Goal: Check status: Check status

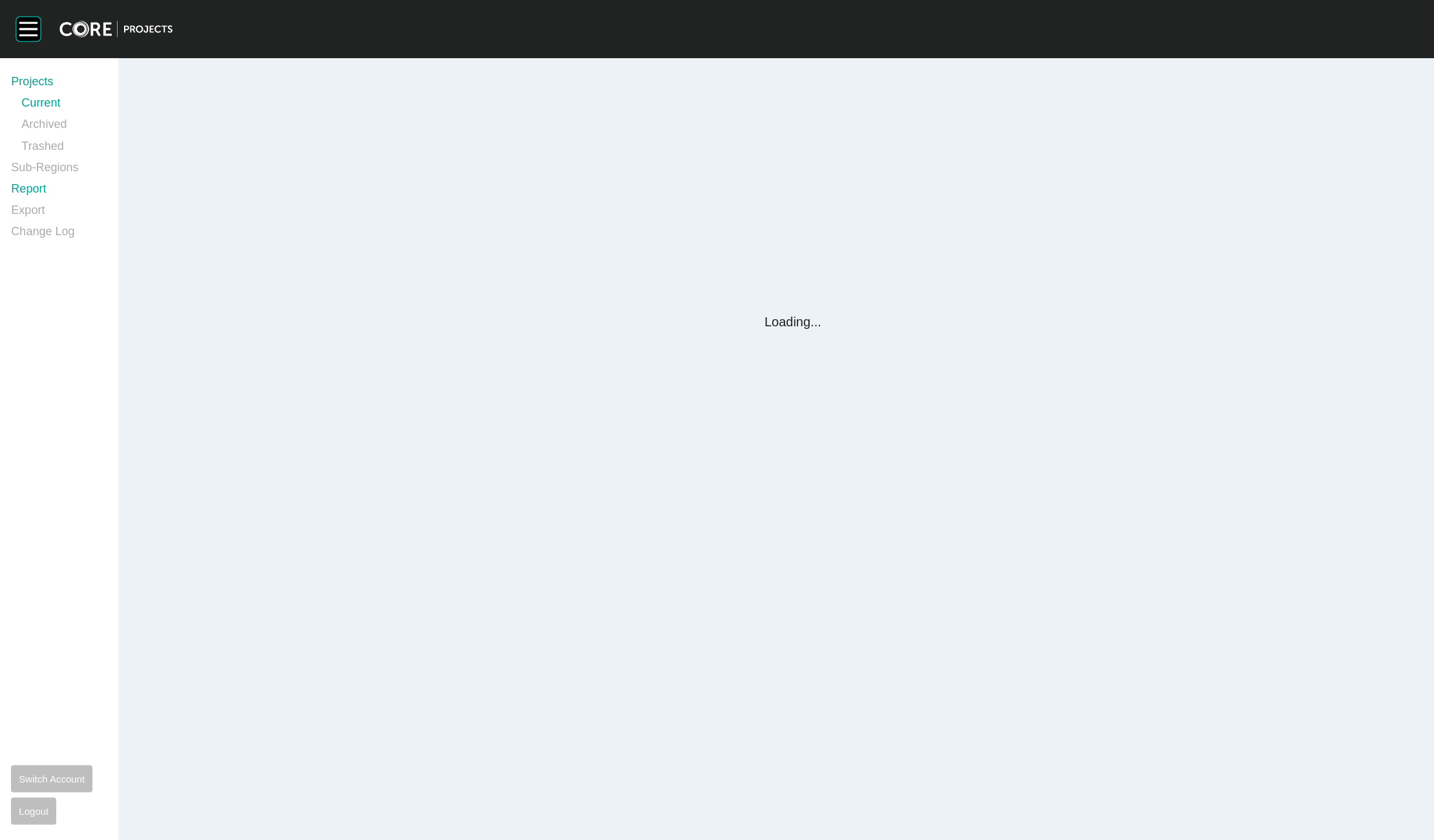
click at [39, 187] on link "Report" at bounding box center [57, 191] width 92 height 21
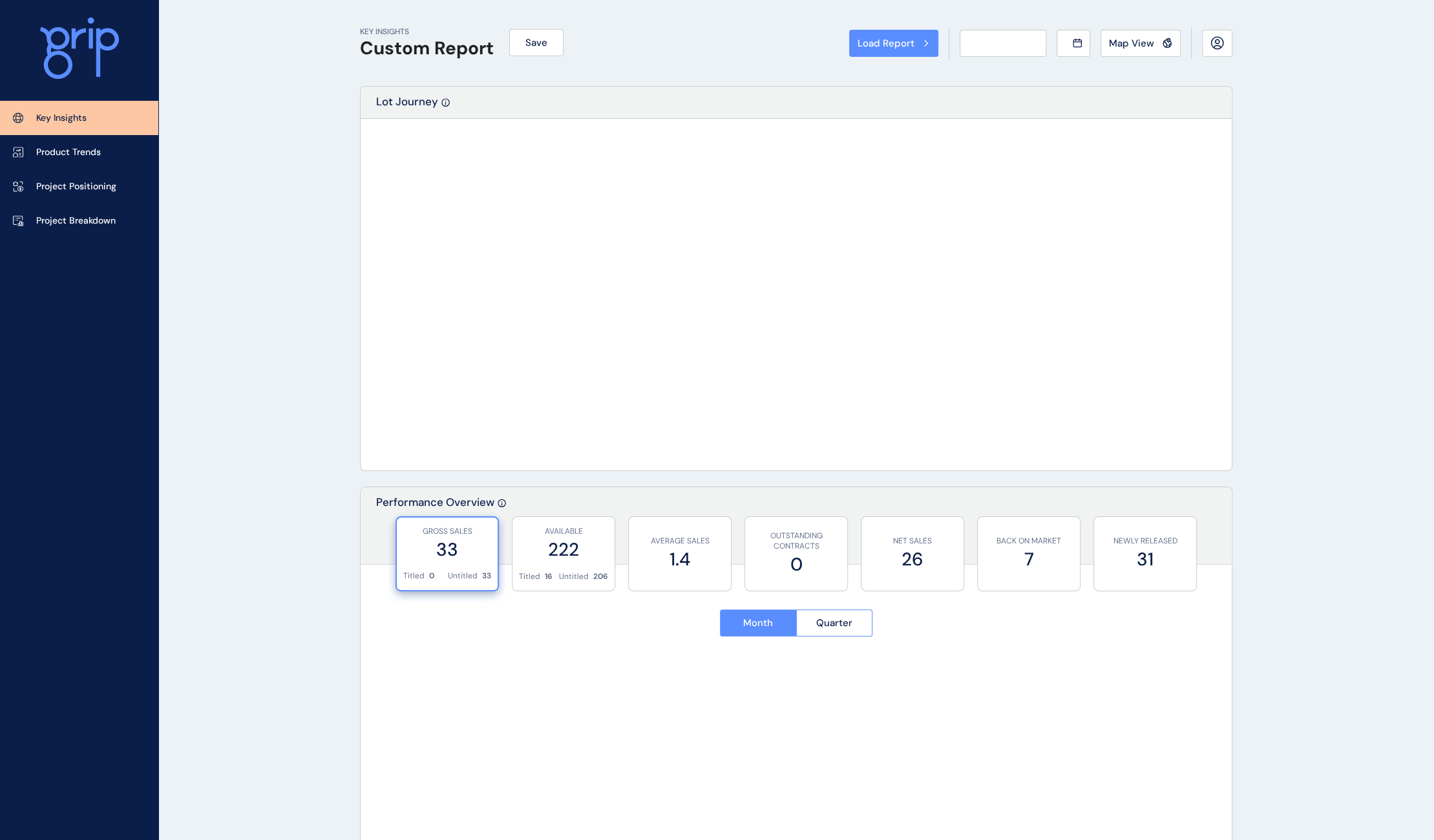
drag, startPoint x: 39, startPoint y: 187, endPoint x: 719, endPoint y: 307, distance: 690.5
click at [39, 190] on div "Load Report Select from a previously saved report or search for a subregion bel…" at bounding box center [717, 420] width 1434 height 840
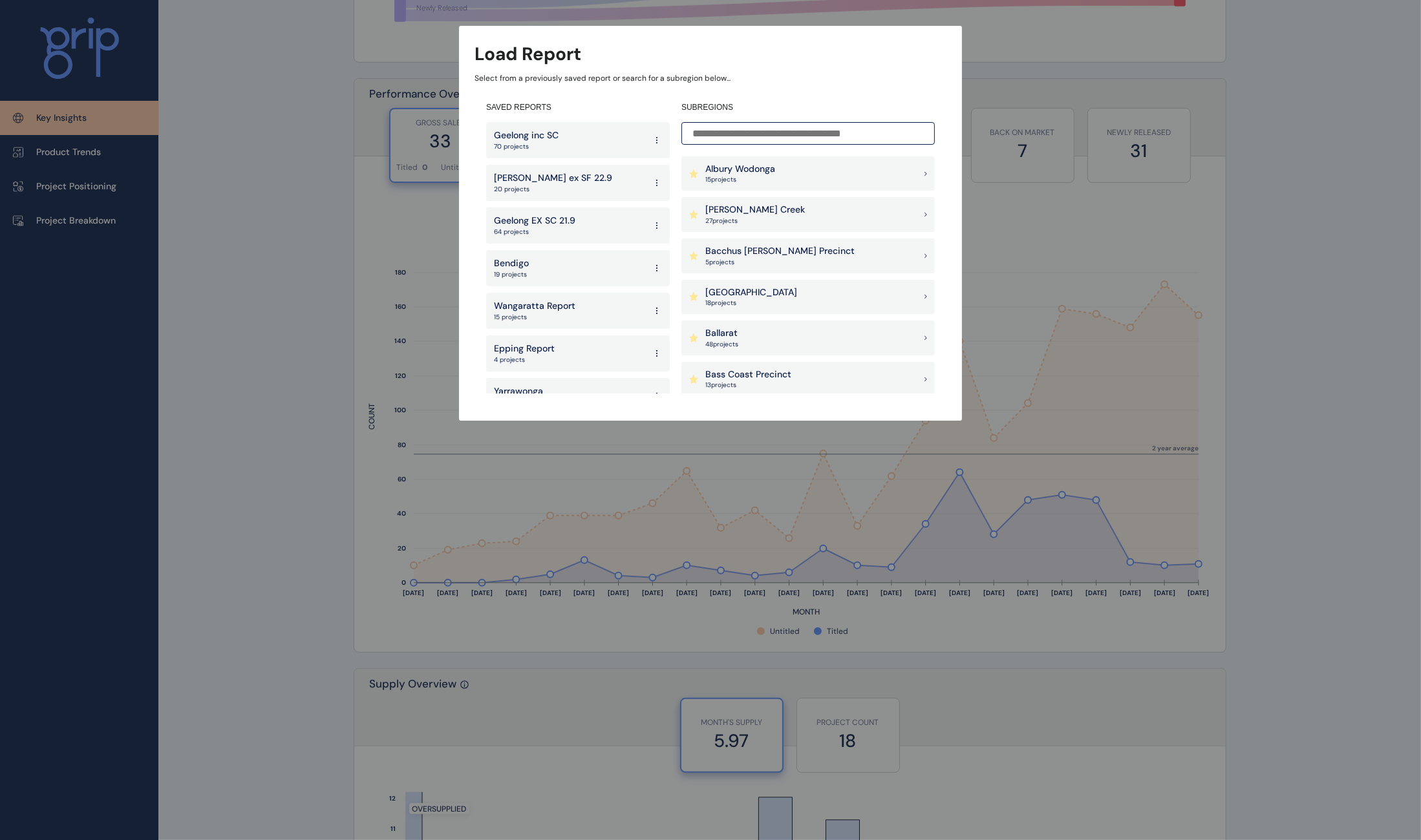
scroll to position [408, 0]
click at [554, 139] on p "Geelong inc SC" at bounding box center [526, 135] width 65 height 13
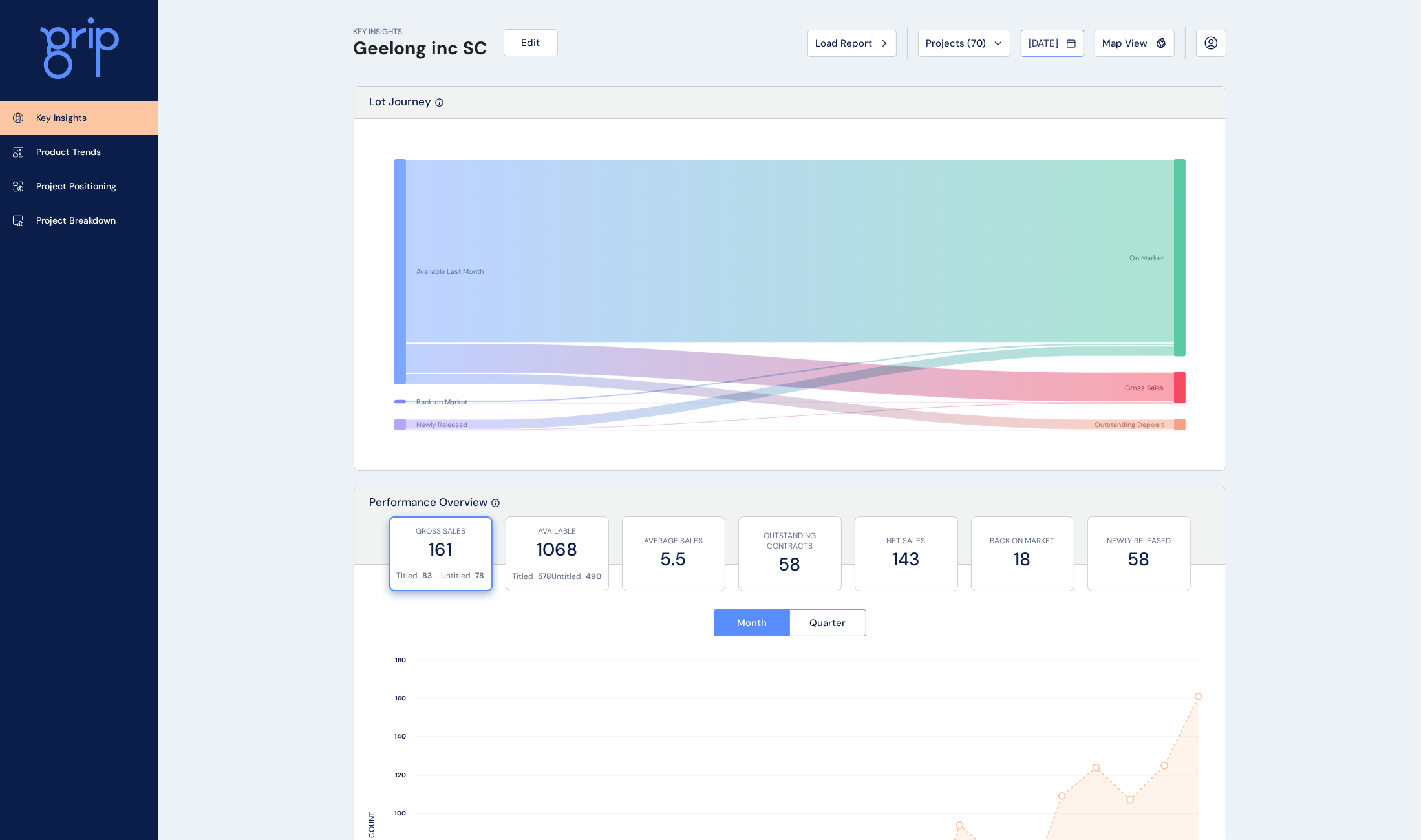
click at [1049, 46] on span "[DATE]" at bounding box center [1044, 43] width 30 height 13
click at [1026, 66] on icon "<" at bounding box center [1035, 72] width 22 height 22
click at [1027, 79] on icon "<" at bounding box center [1035, 72] width 22 height 22
click at [1082, 112] on li "May No report is available for this period. New months are usually published 5 …" at bounding box center [1089, 115] width 44 height 22
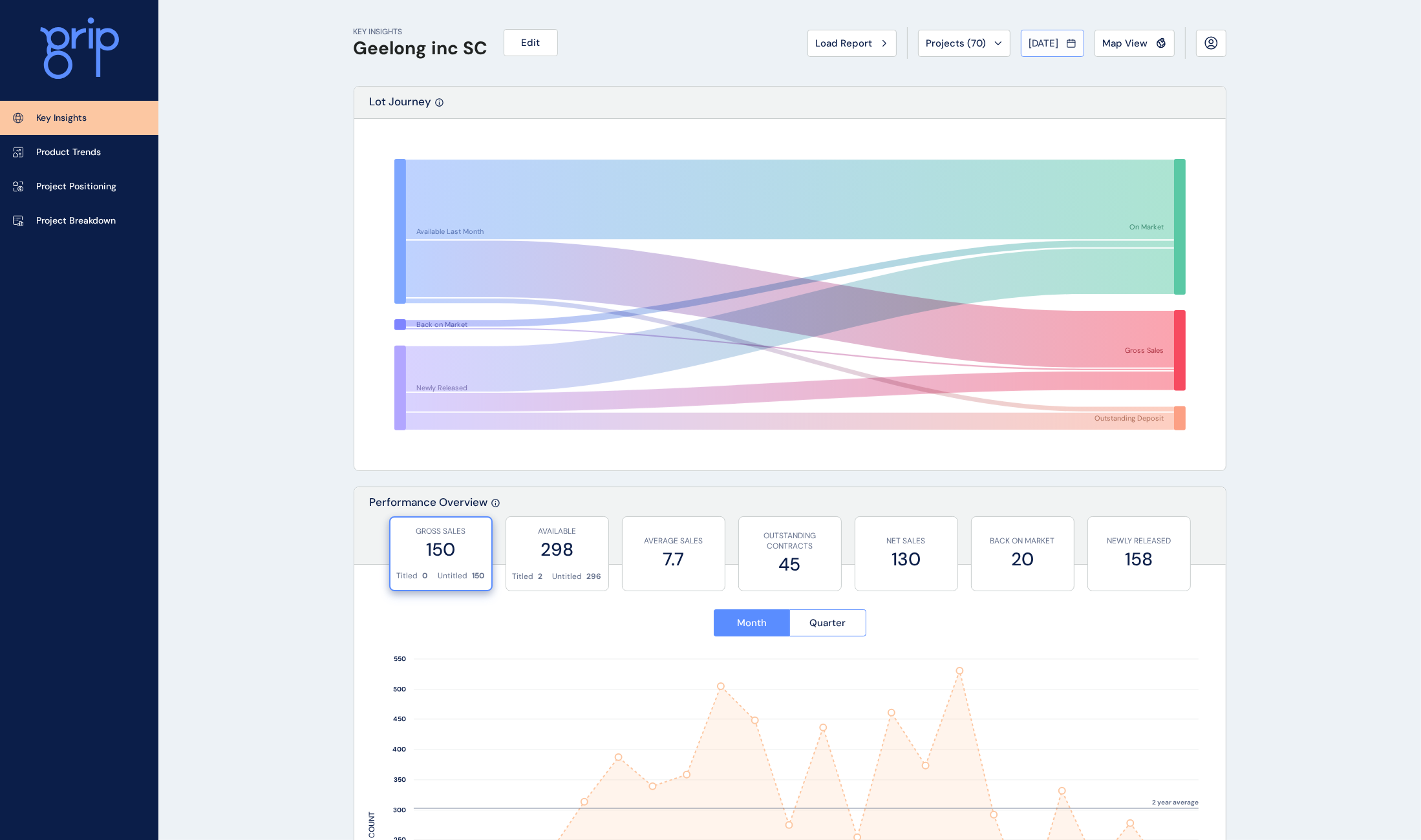
click at [1053, 44] on span "[DATE]" at bounding box center [1044, 43] width 30 height 13
click at [1043, 40] on div at bounding box center [710, 420] width 1421 height 840
click at [1049, 44] on span "[DATE]" at bounding box center [1044, 43] width 30 height 13
click at [1131, 72] on icon ">" at bounding box center [1142, 72] width 22 height 22
click at [1080, 118] on li "May No report is available for this period. New months are usually published 5 …" at bounding box center [1089, 115] width 44 height 22
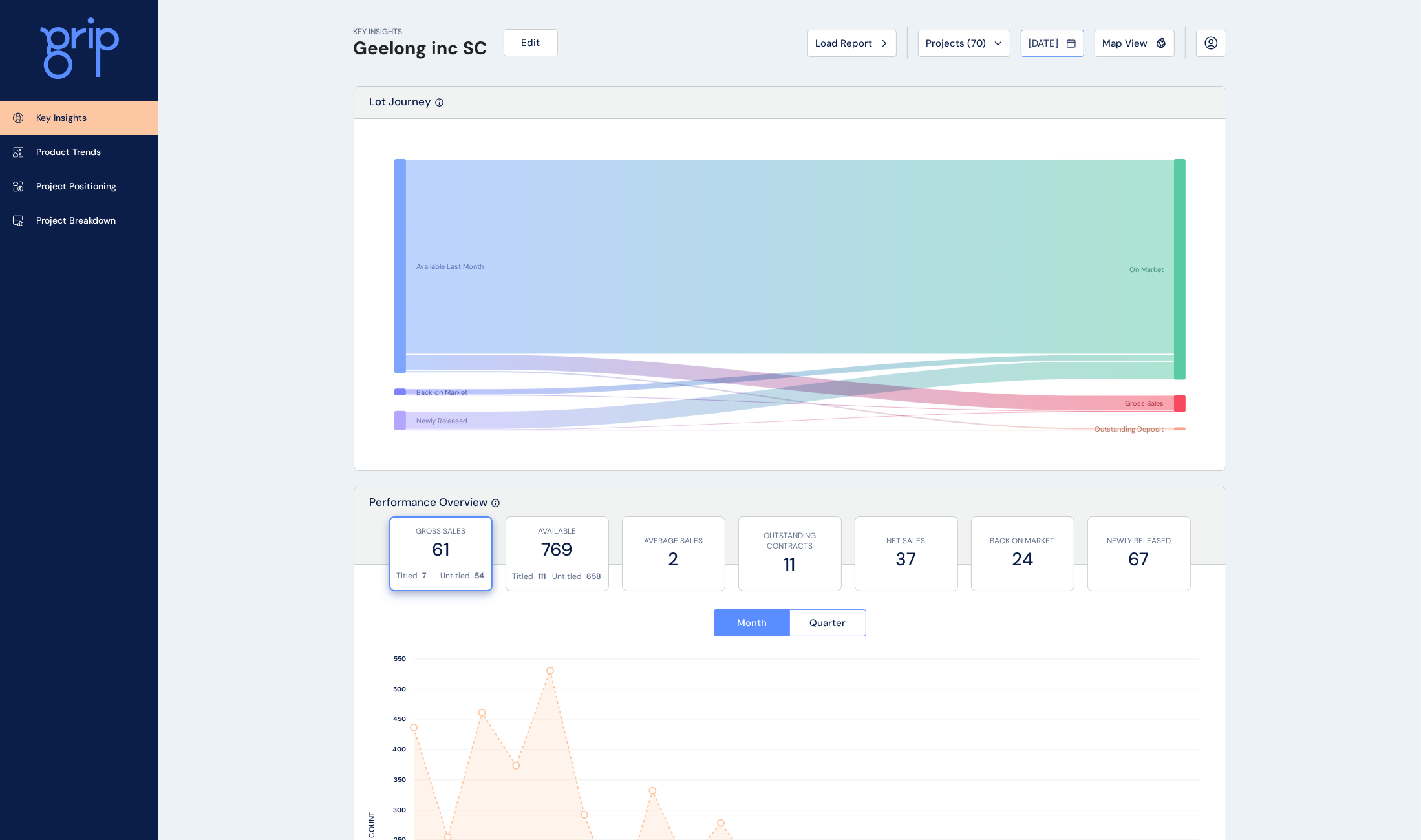
click at [1043, 44] on span "[DATE]" at bounding box center [1044, 43] width 30 height 13
click at [1131, 70] on icon ">" at bounding box center [1142, 72] width 22 height 22
click at [1078, 118] on li "May No report is available for this period. New months are usually published 5 …" at bounding box center [1089, 115] width 44 height 22
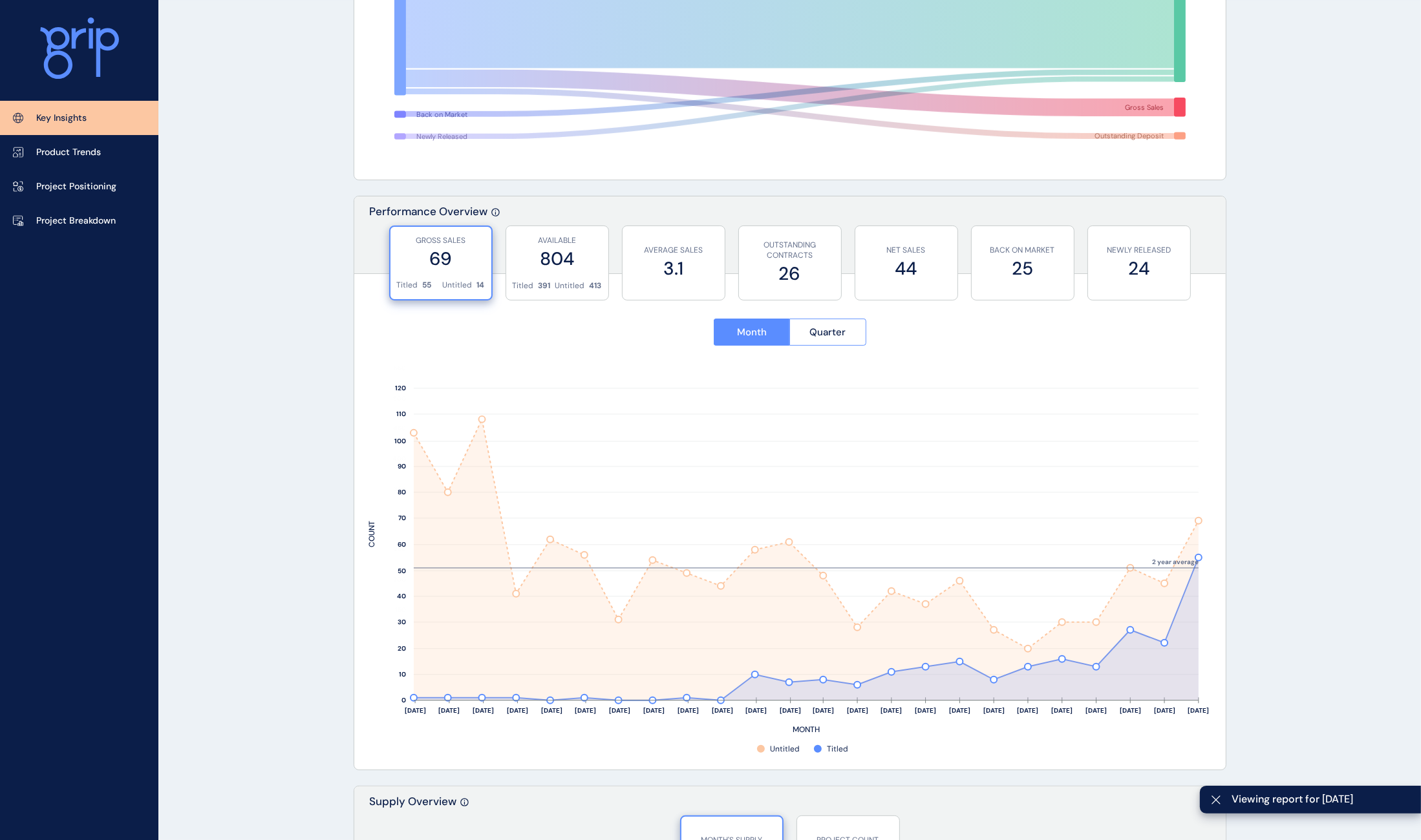
scroll to position [293, 0]
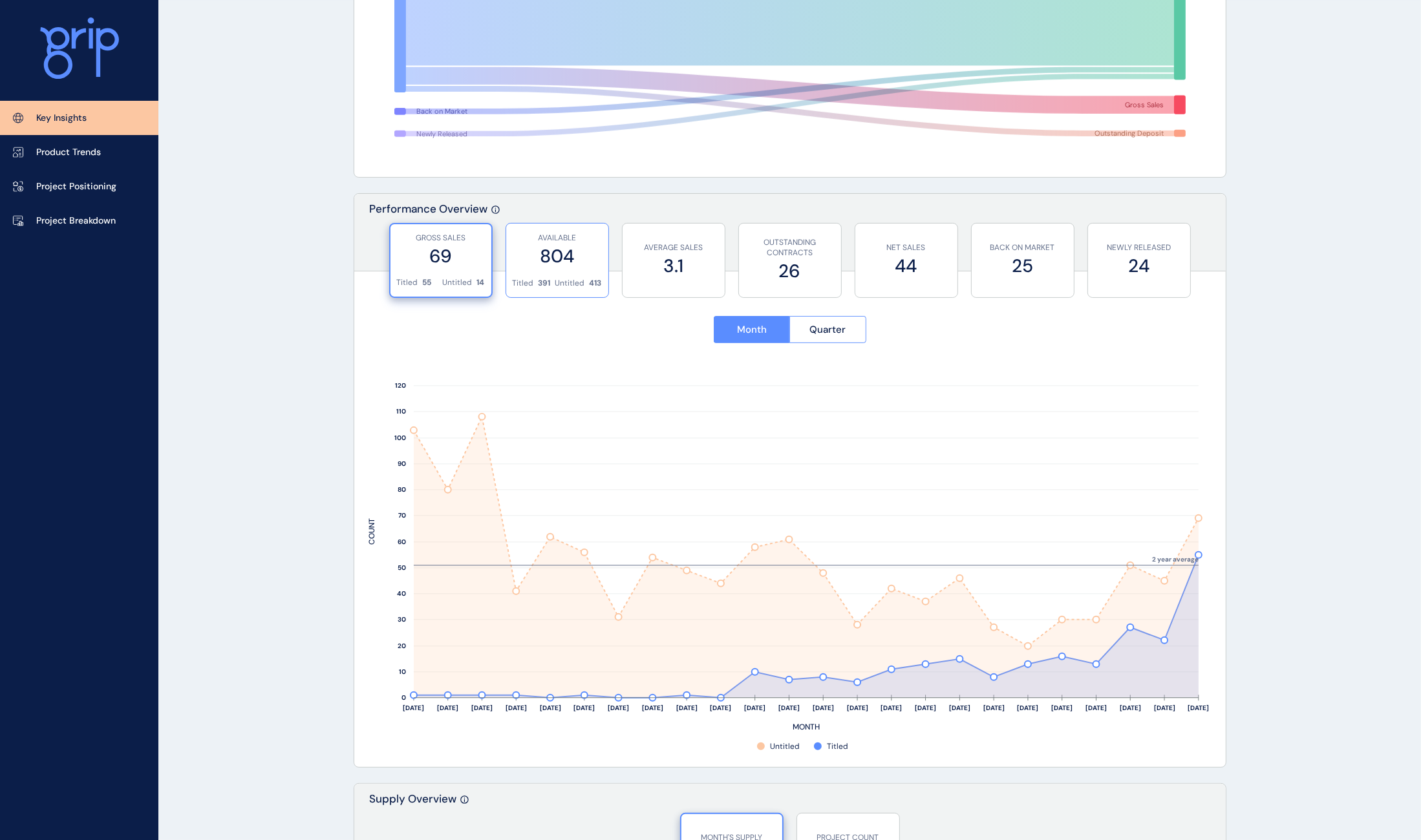
click at [586, 272] on div "AVAILABLE 804" at bounding box center [557, 251] width 90 height 54
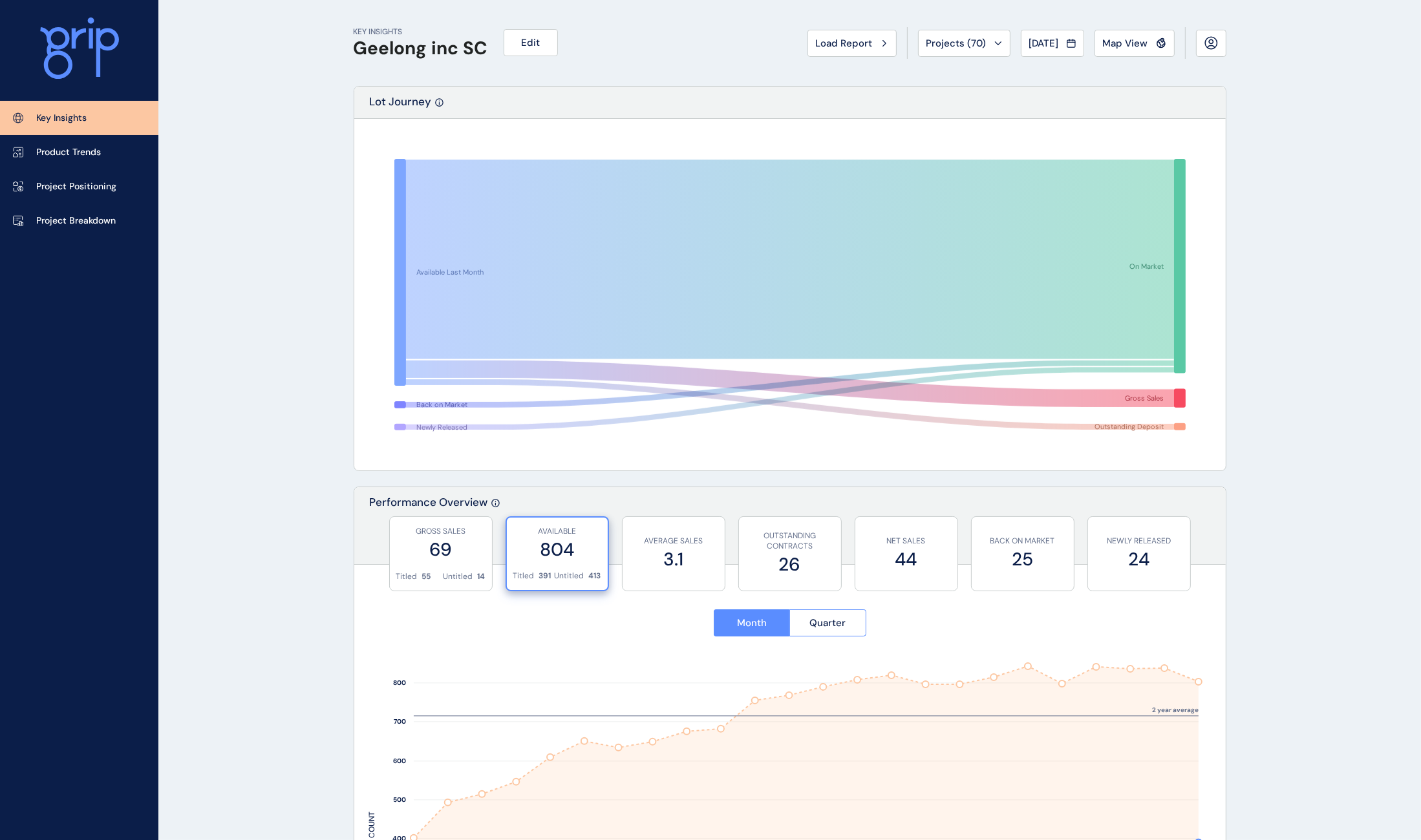
scroll to position [0, 0]
click at [1042, 40] on span "[DATE]" at bounding box center [1044, 43] width 30 height 13
click at [1131, 69] on icon ">" at bounding box center [1142, 72] width 22 height 22
click at [1114, 132] on li "Sep No report is available for this period. New months are usually published 5 …" at bounding box center [1131, 138] width 44 height 22
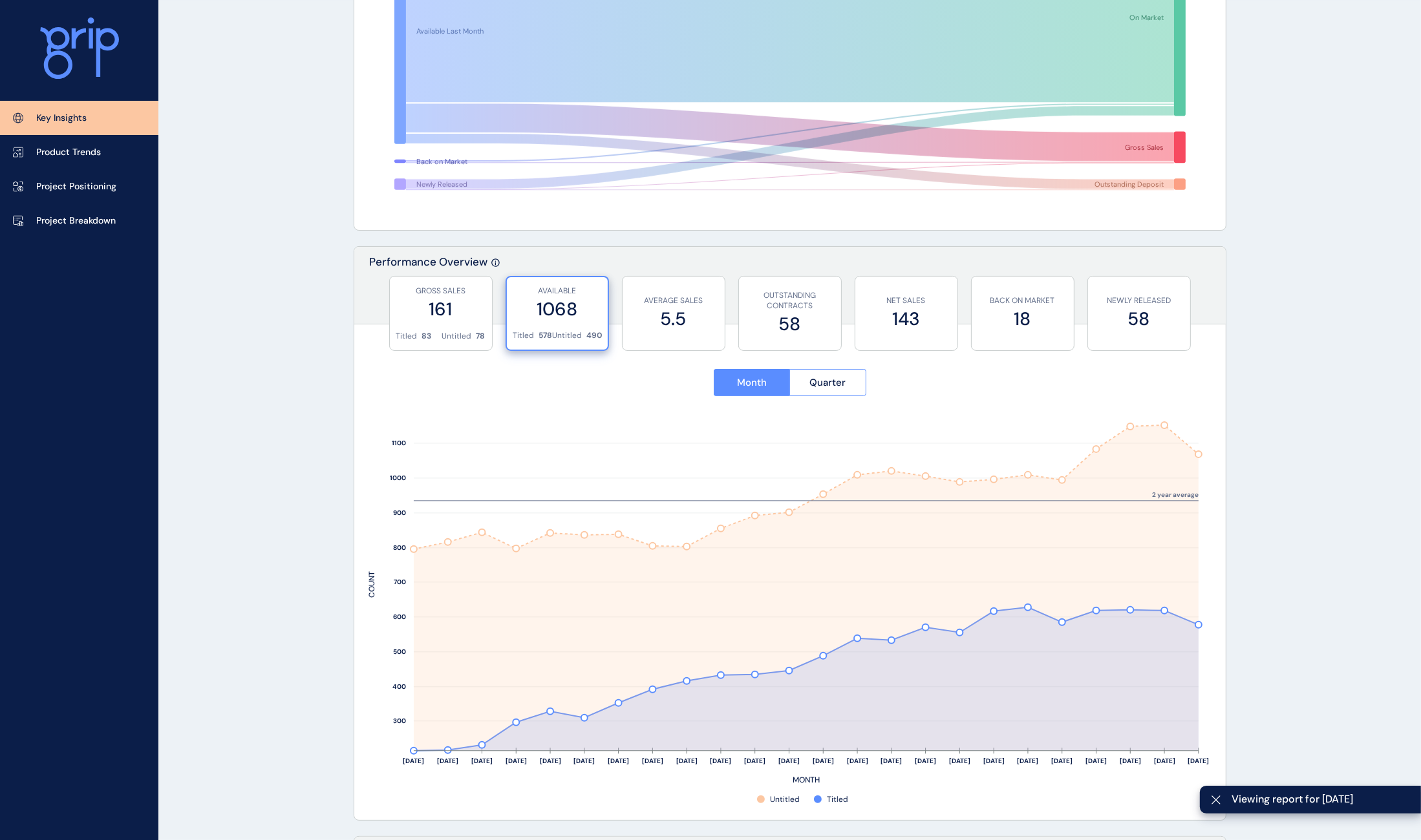
scroll to position [305, 0]
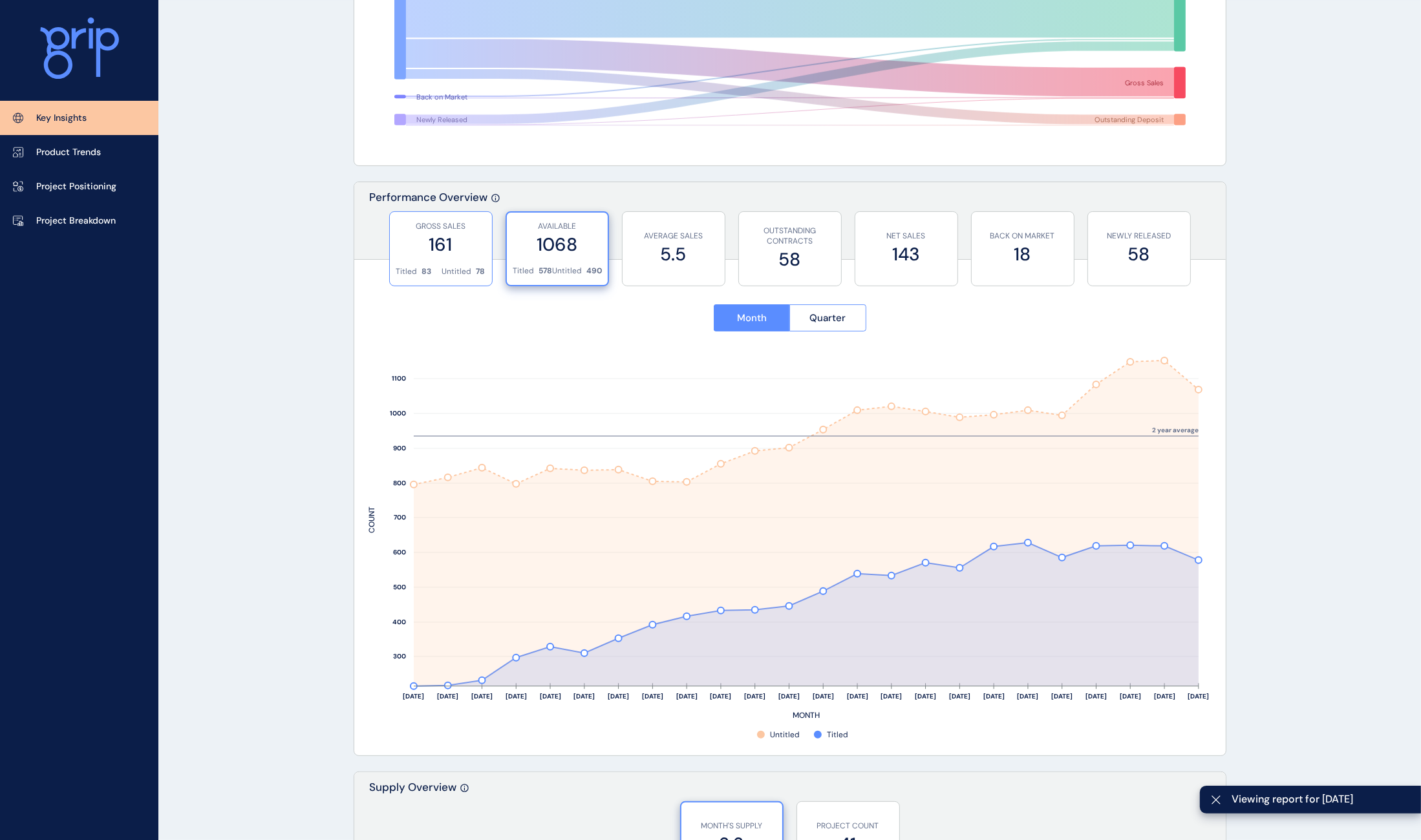
click at [422, 241] on label "161" at bounding box center [441, 244] width 90 height 25
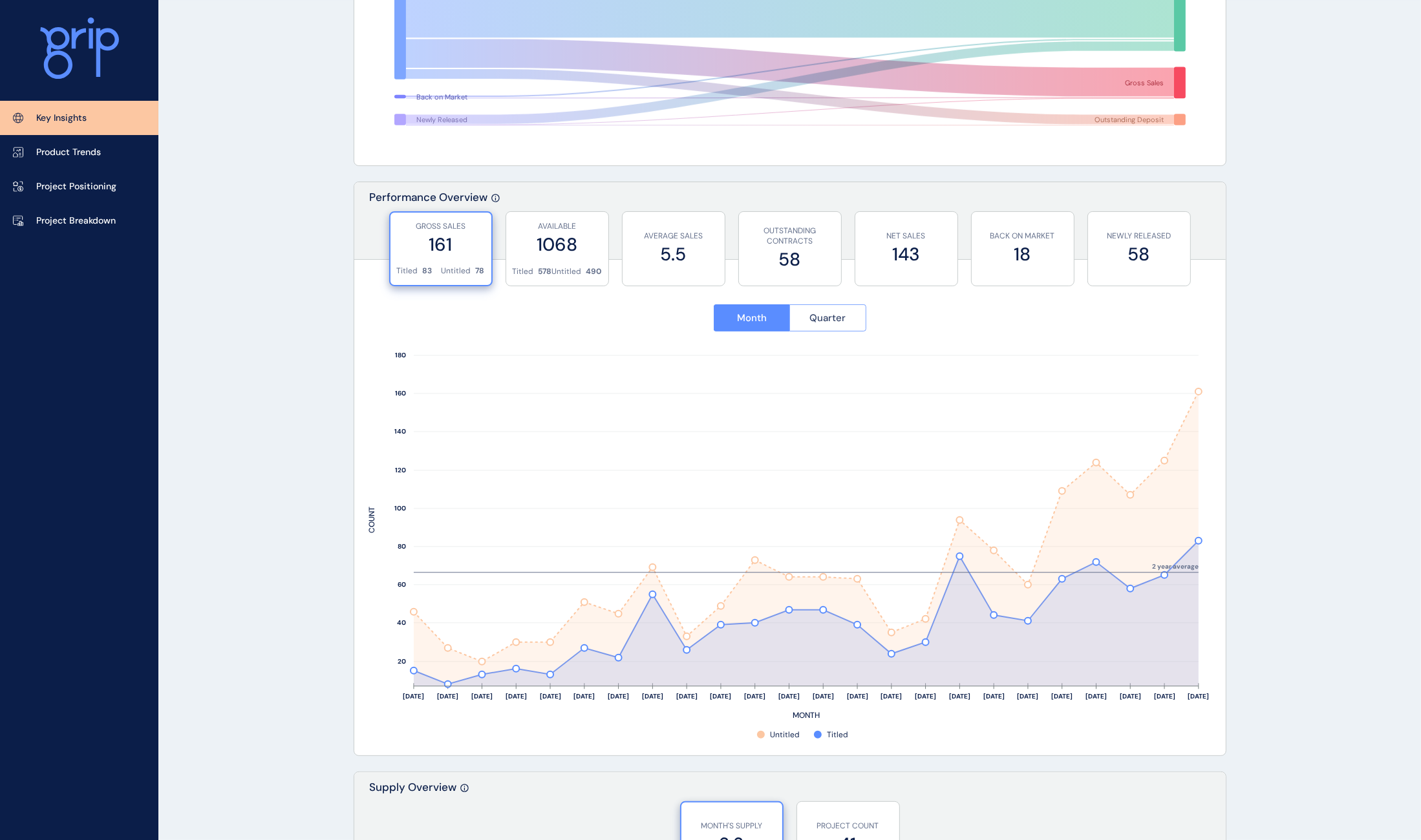
click at [843, 326] on button "Quarter" at bounding box center [828, 318] width 77 height 27
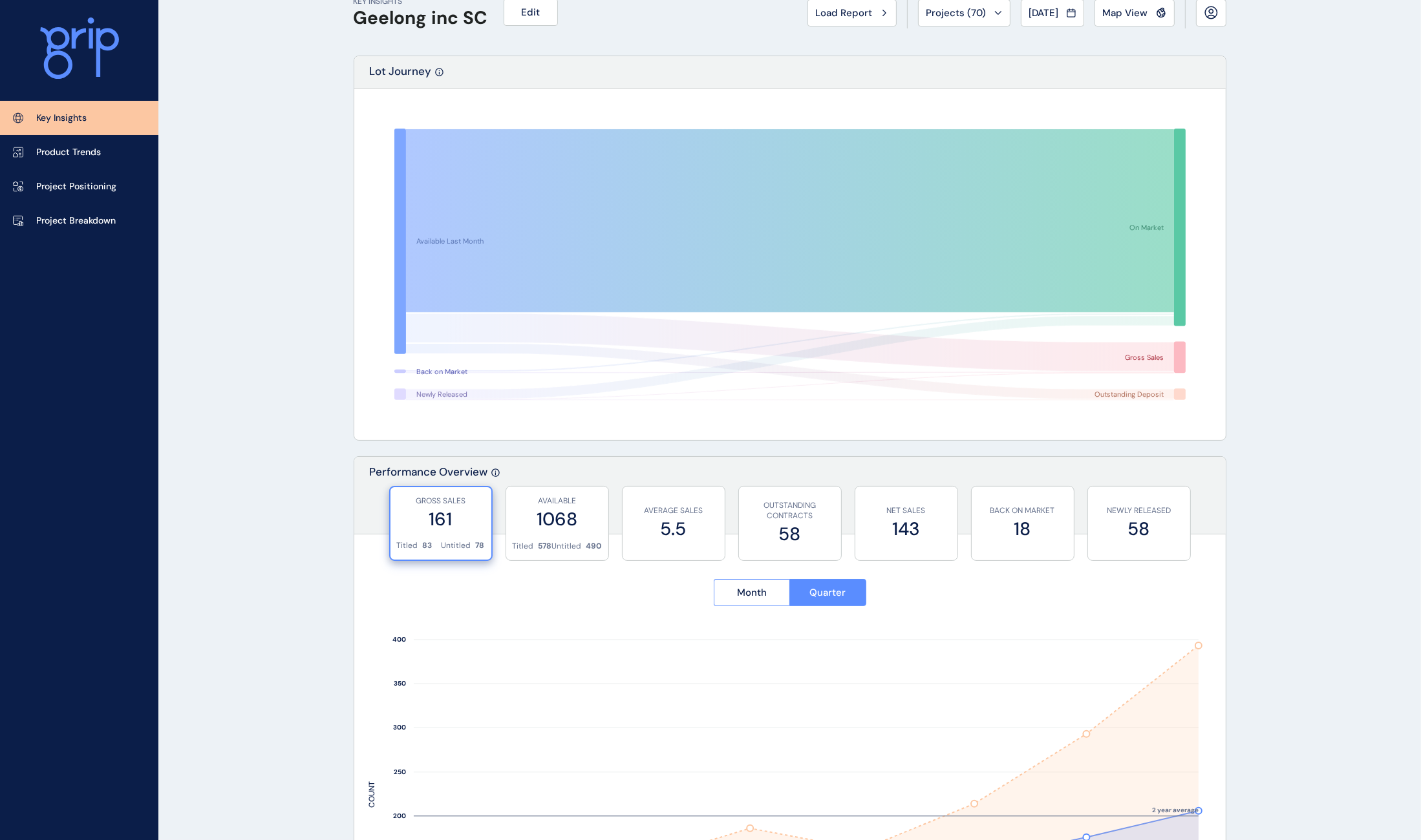
scroll to position [0, 0]
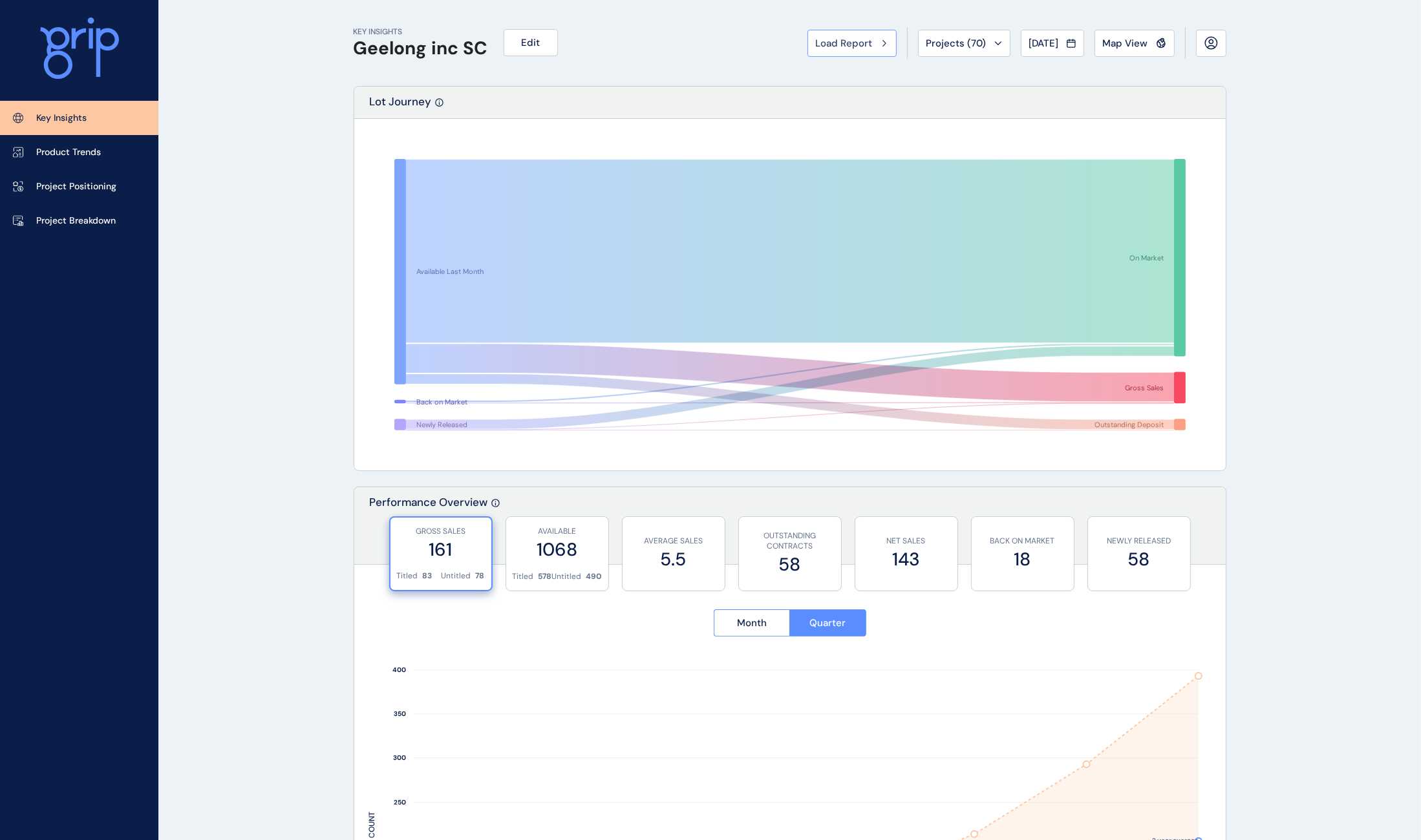
click at [849, 43] on span "Load Report" at bounding box center [844, 43] width 57 height 13
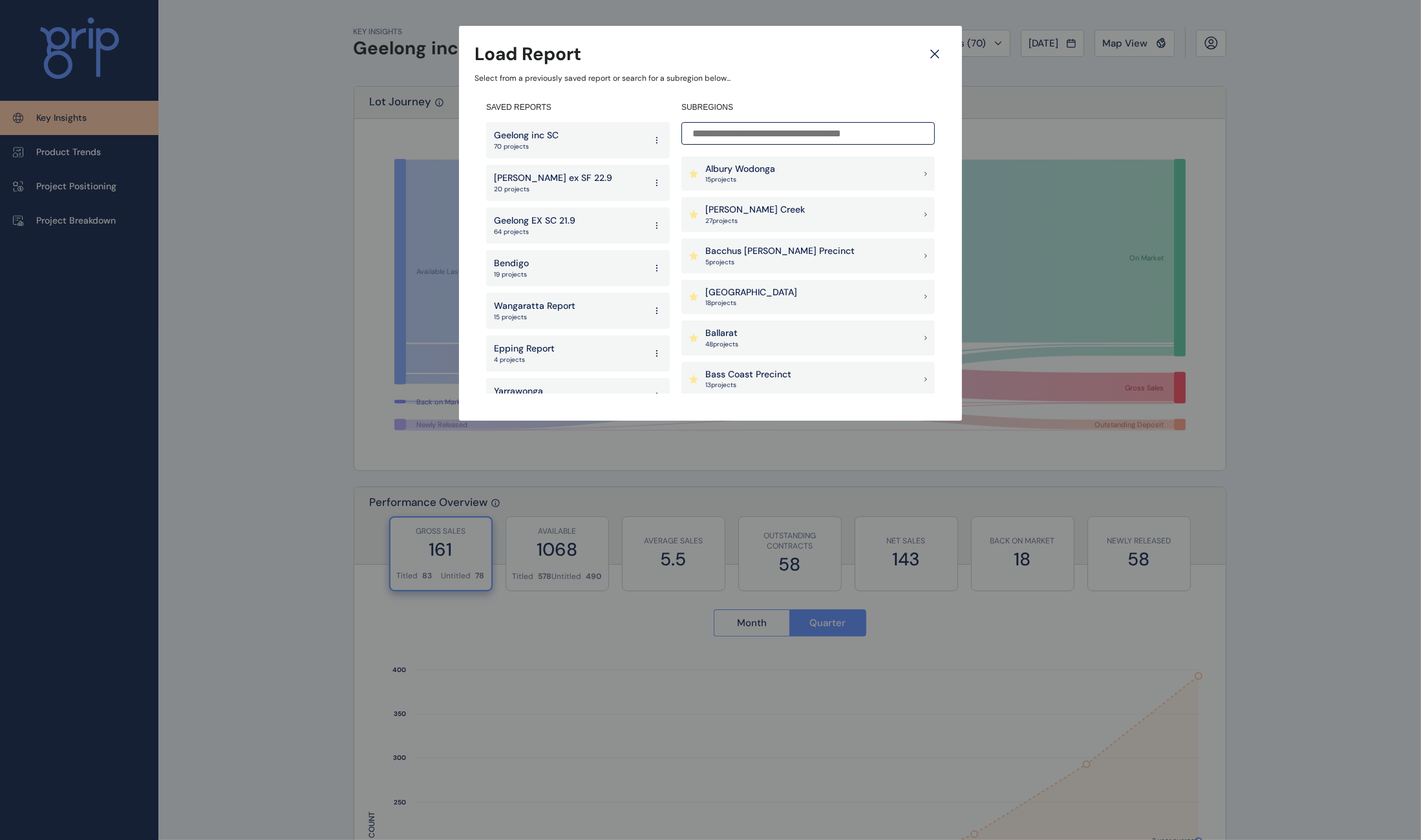
click at [752, 218] on p "27 project s" at bounding box center [755, 221] width 100 height 9
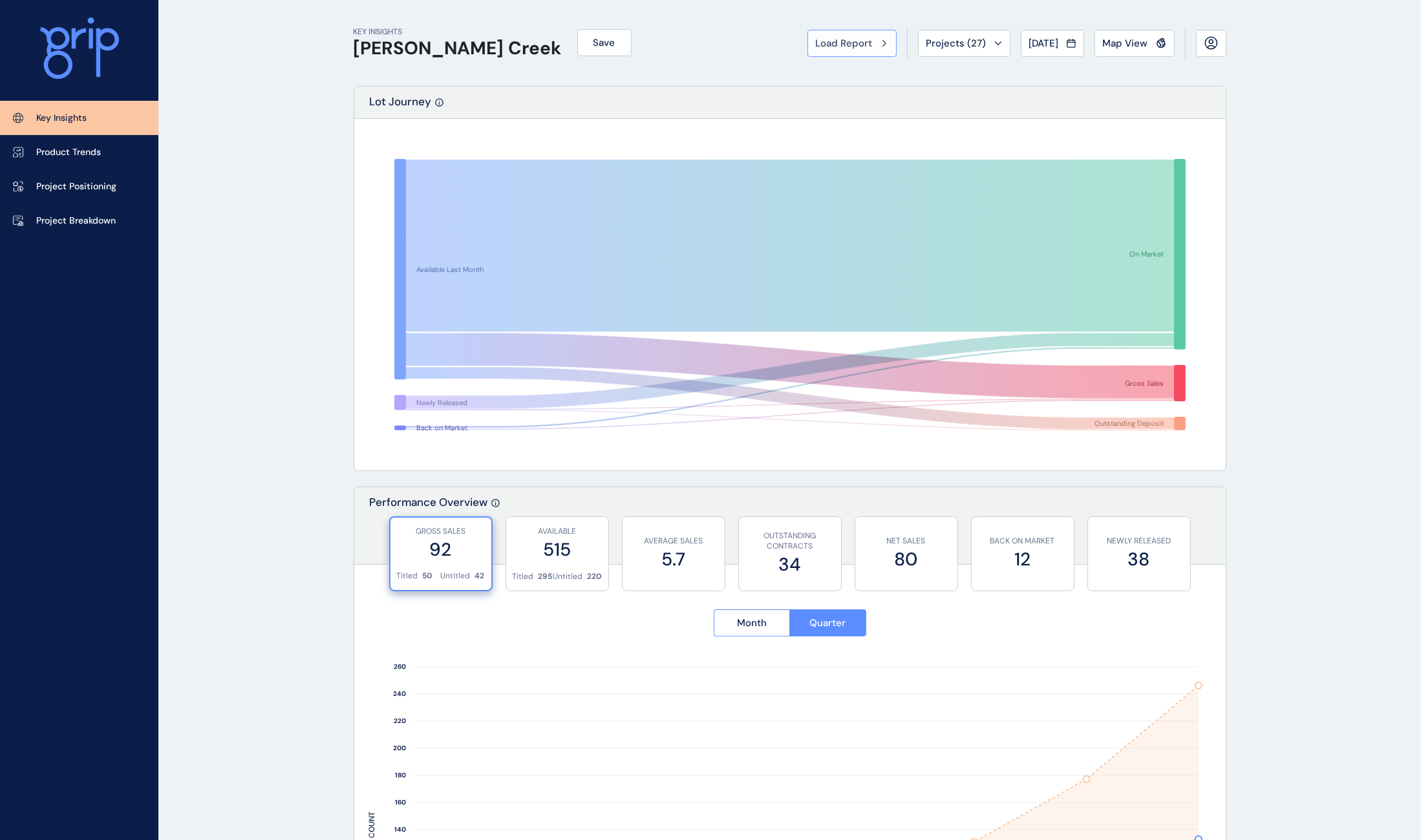
click at [858, 45] on span "Load Report" at bounding box center [844, 43] width 57 height 13
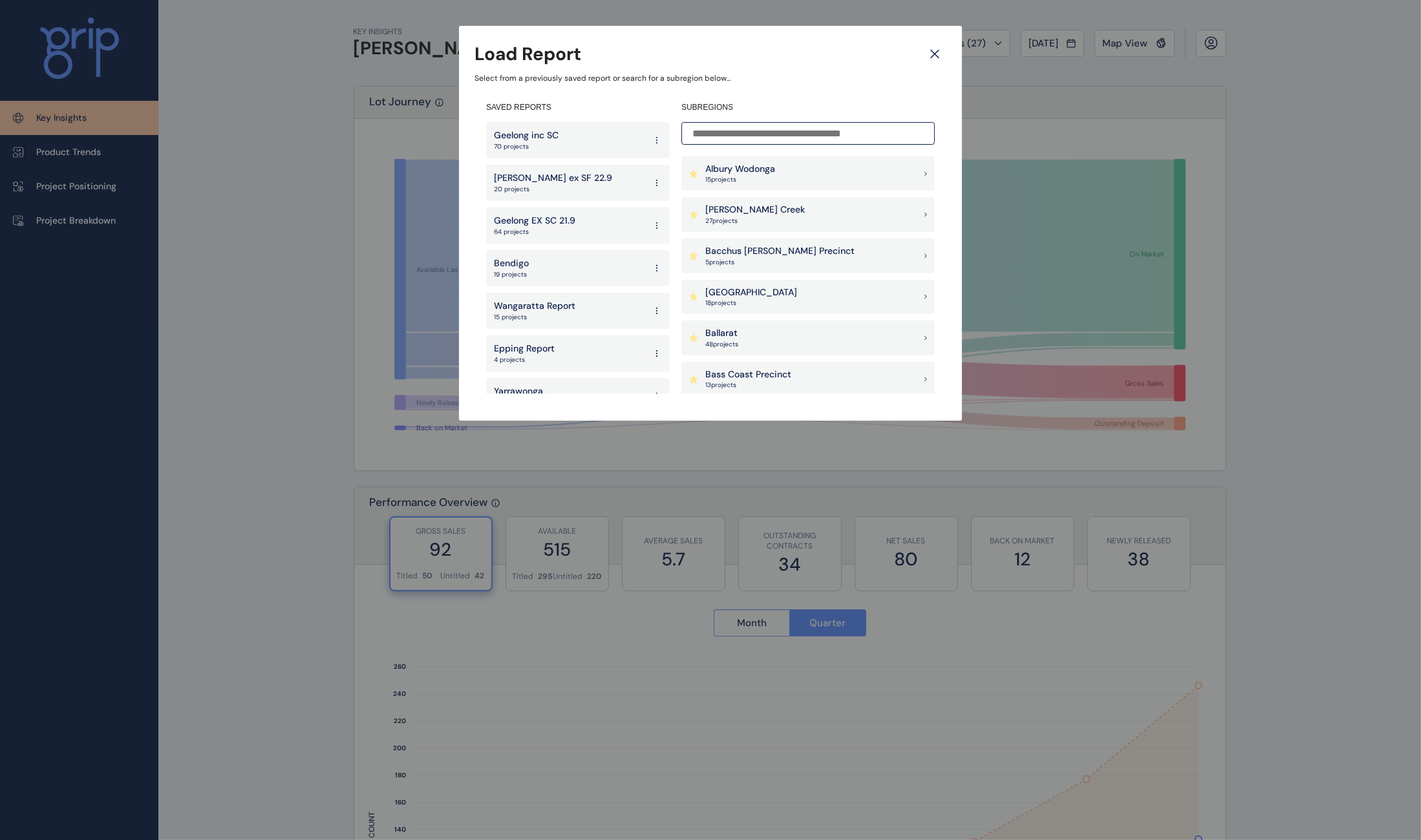
click at [797, 135] on input at bounding box center [807, 133] width 253 height 23
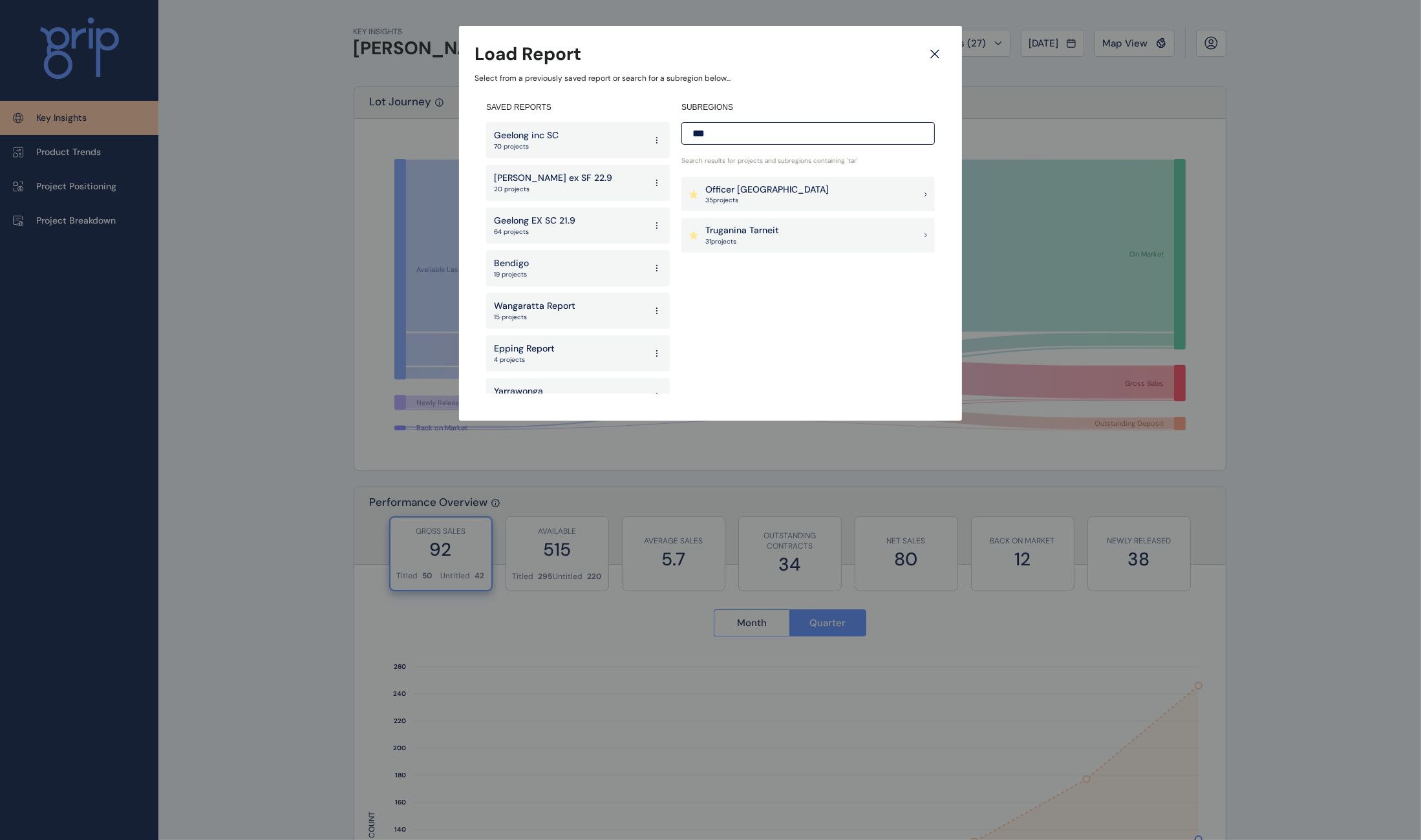
type input "***"
click at [760, 231] on p "Truganina Tarneit" at bounding box center [742, 230] width 74 height 13
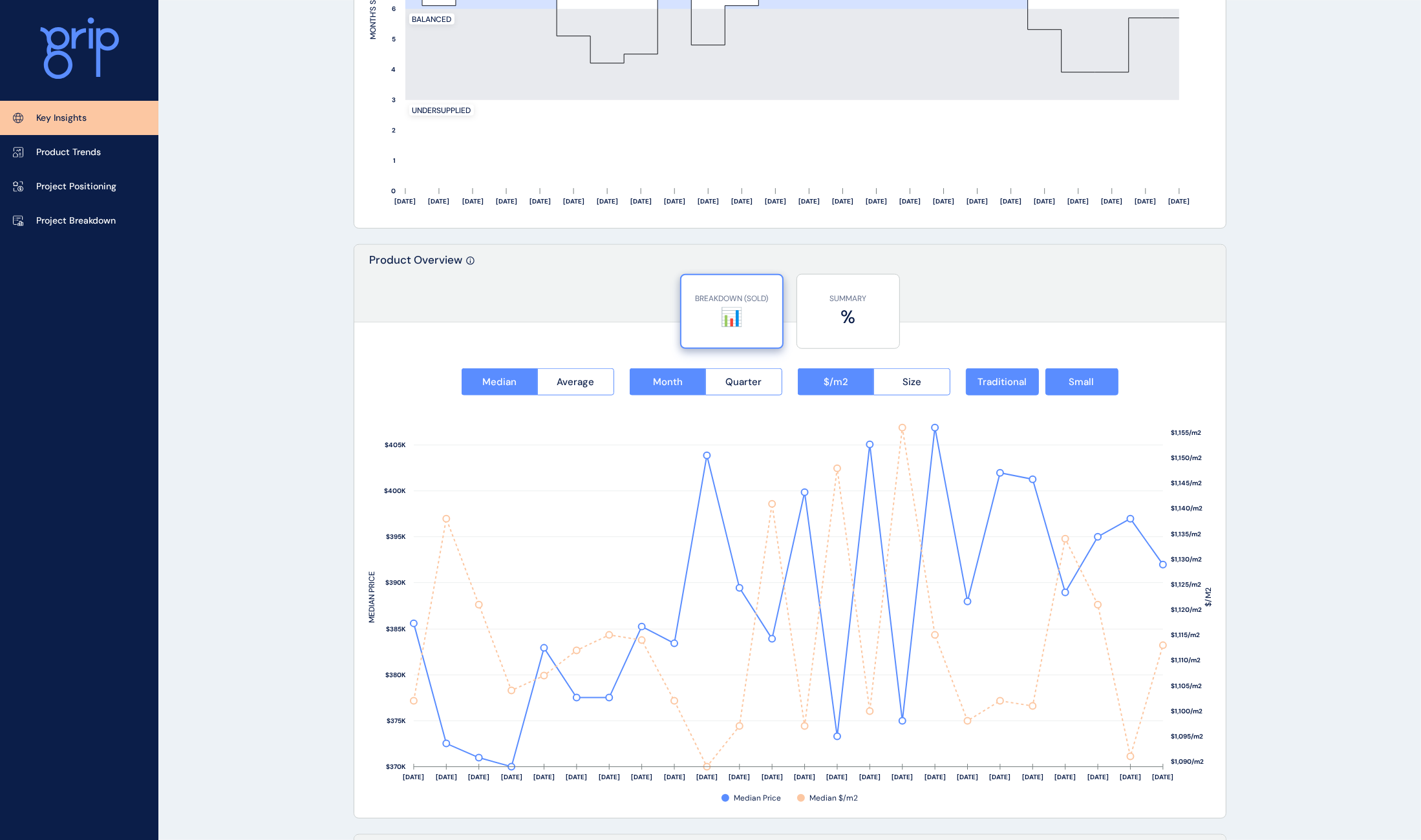
scroll to position [1401, 0]
